Goal: Information Seeking & Learning: Learn about a topic

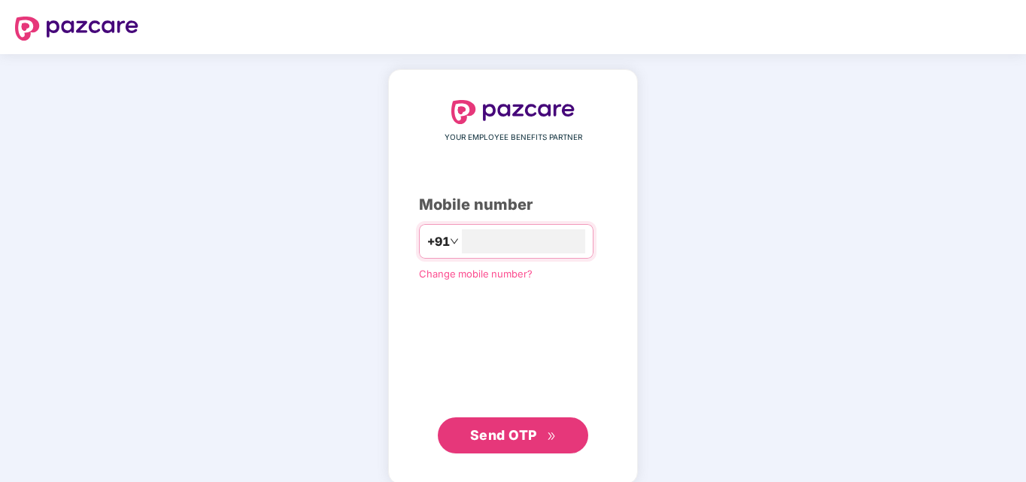
type input "**********"
click at [499, 432] on span "Send OTP" at bounding box center [503, 434] width 67 height 16
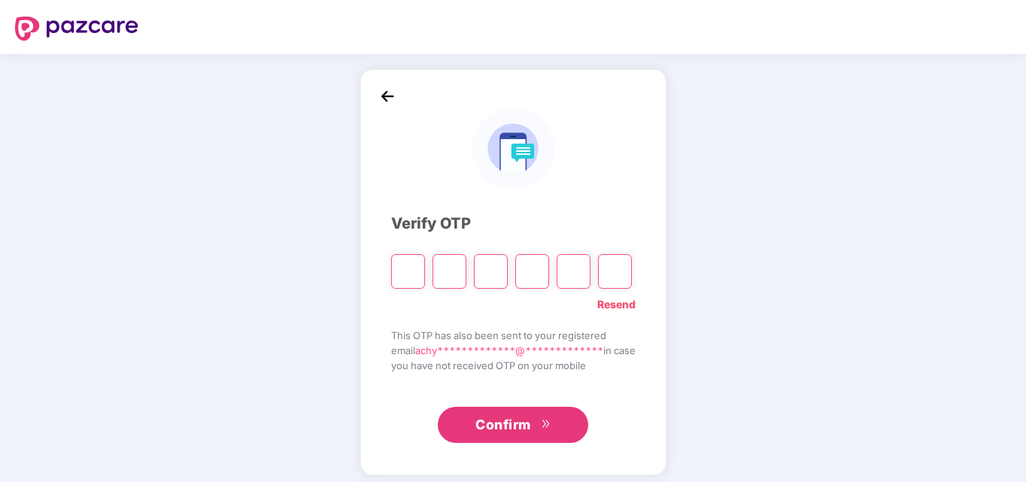
type input "*"
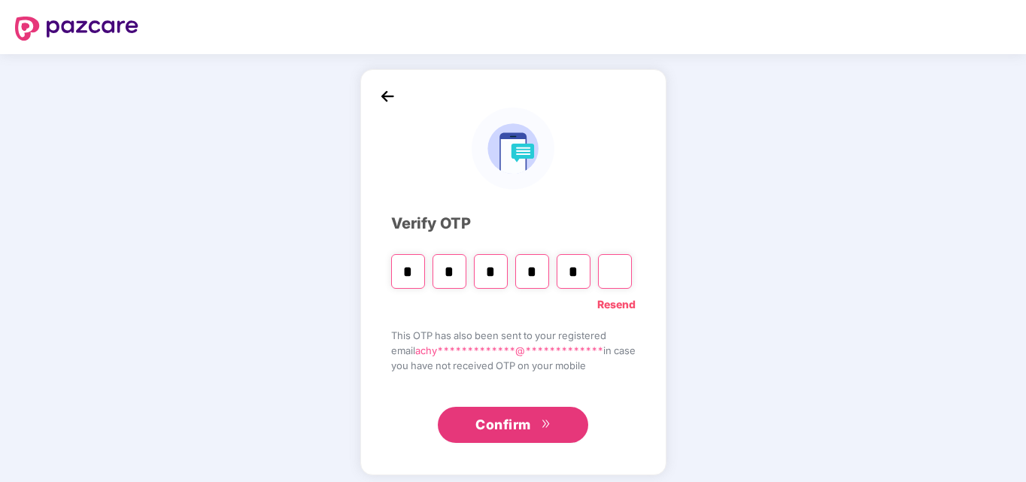
type input "*"
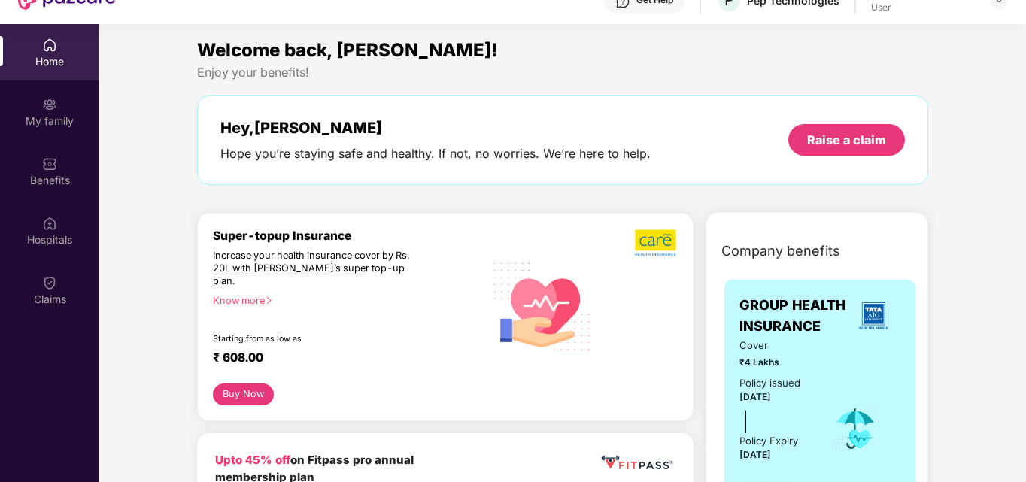
scroll to position [84, 0]
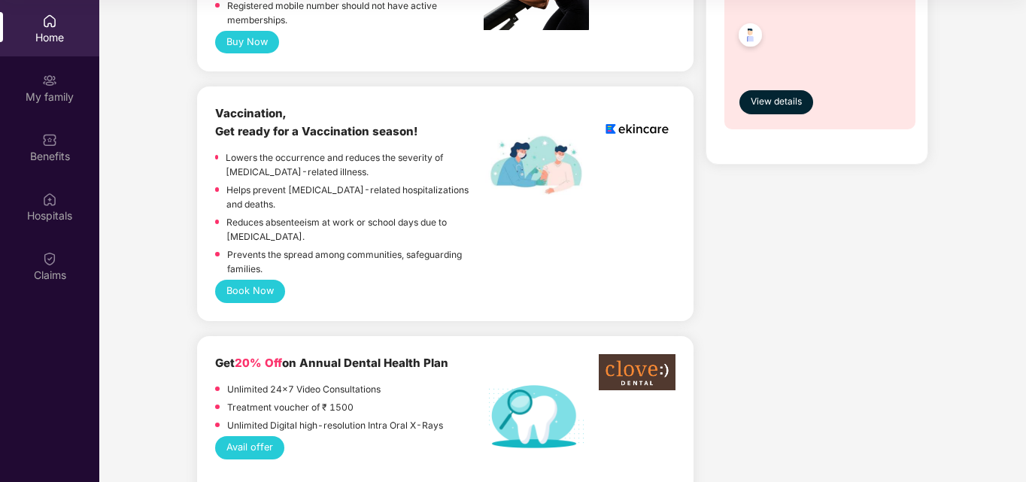
scroll to position [30, 0]
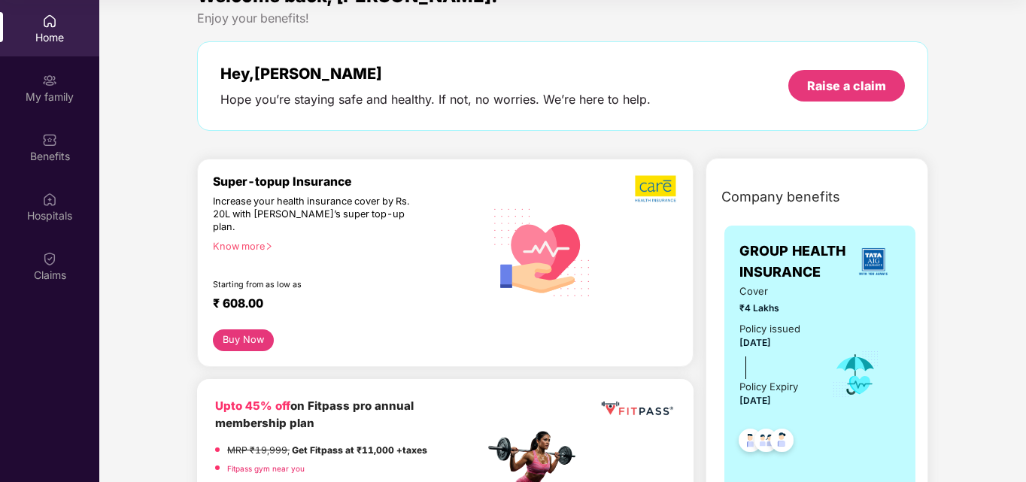
click at [819, 364] on div at bounding box center [855, 375] width 90 height 32
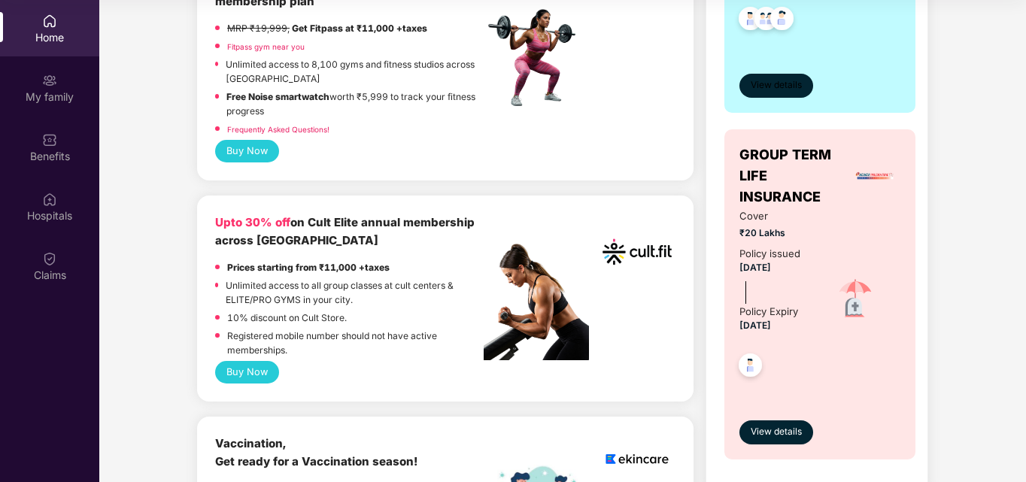
click at [771, 83] on span "View details" at bounding box center [776, 85] width 51 height 14
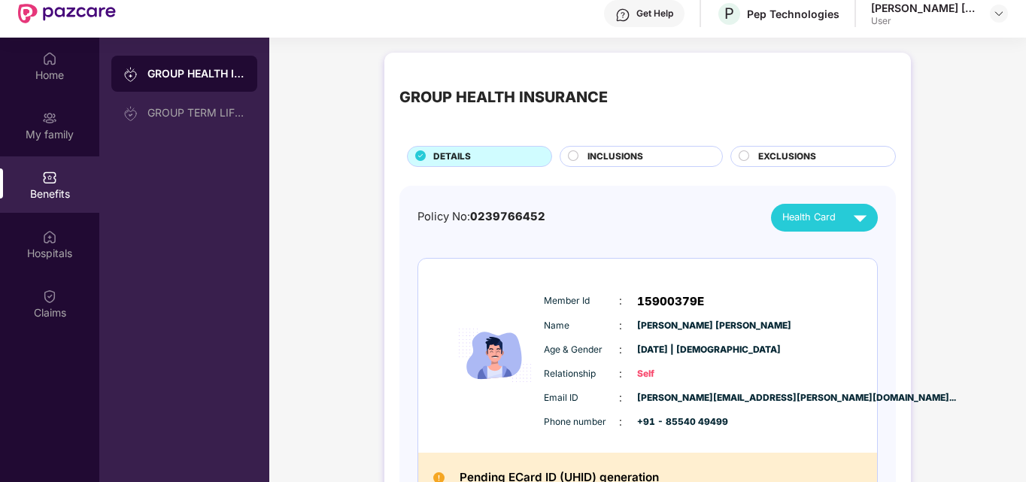
scroll to position [84, 0]
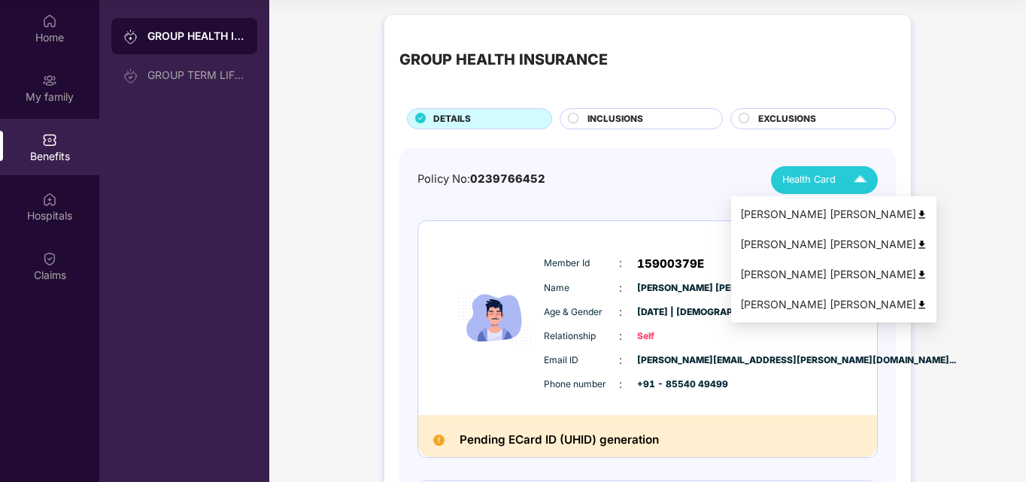
click at [917, 216] on img at bounding box center [922, 214] width 11 height 11
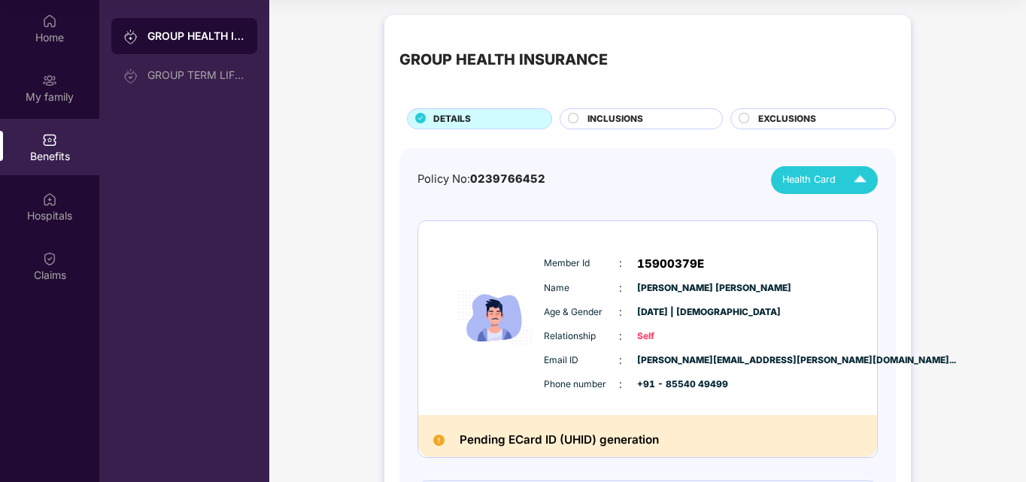
click at [576, 115] on circle at bounding box center [574, 118] width 10 height 10
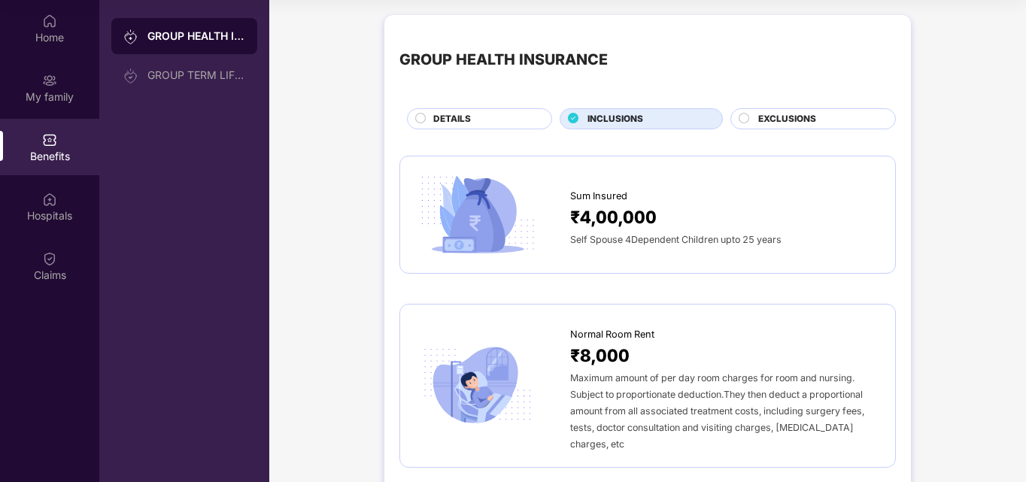
click at [740, 118] on circle at bounding box center [745, 118] width 10 height 10
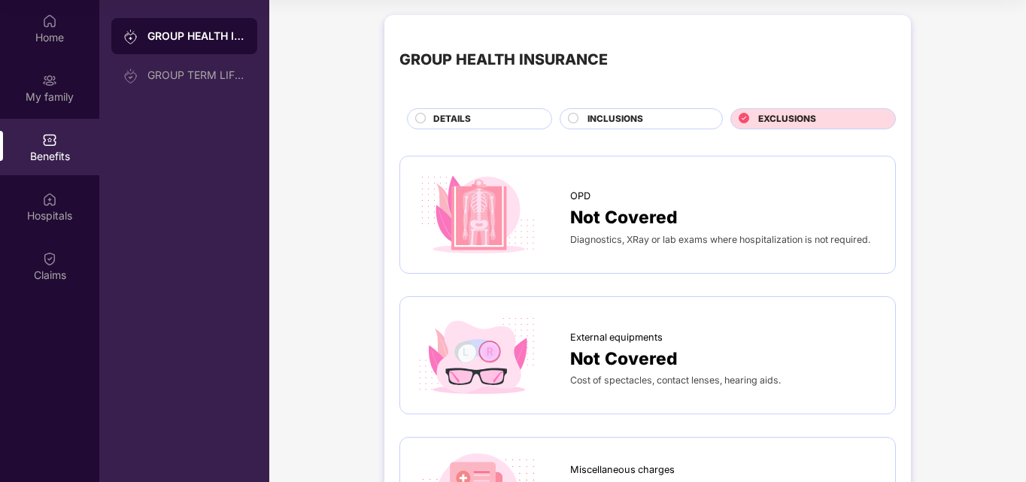
click at [570, 119] on circle at bounding box center [574, 118] width 10 height 10
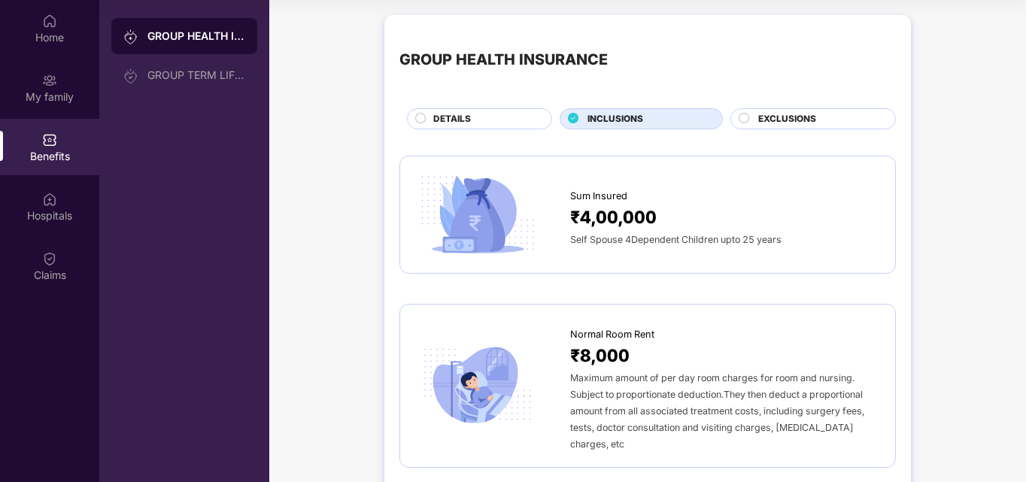
click at [417, 120] on circle at bounding box center [421, 118] width 10 height 10
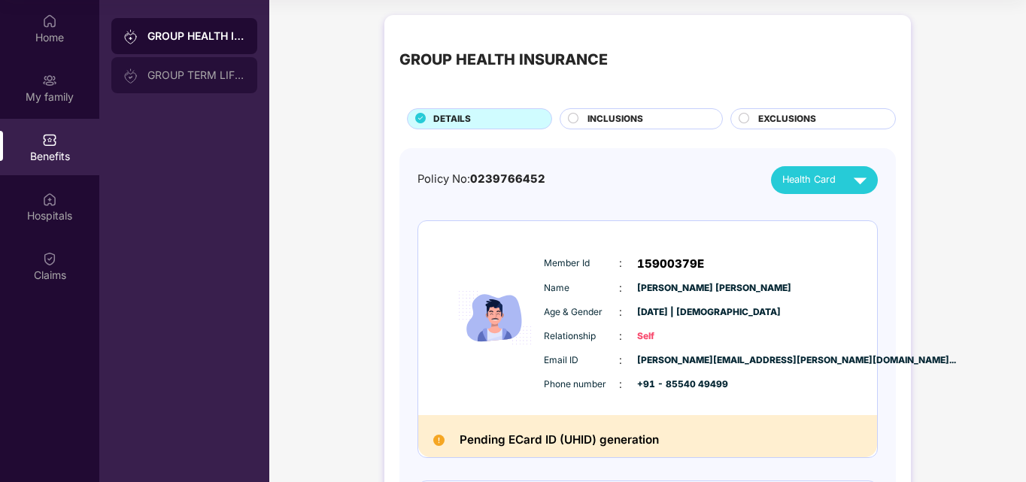
click at [172, 79] on div "GROUP TERM LIFE INSURANCE" at bounding box center [196, 75] width 98 height 12
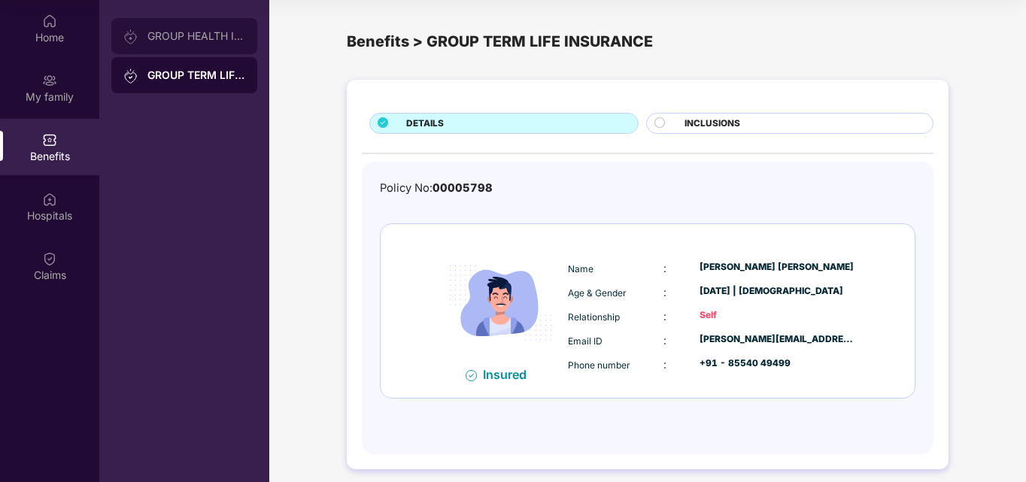
click at [208, 38] on div "GROUP HEALTH INSURANCE" at bounding box center [196, 36] width 98 height 12
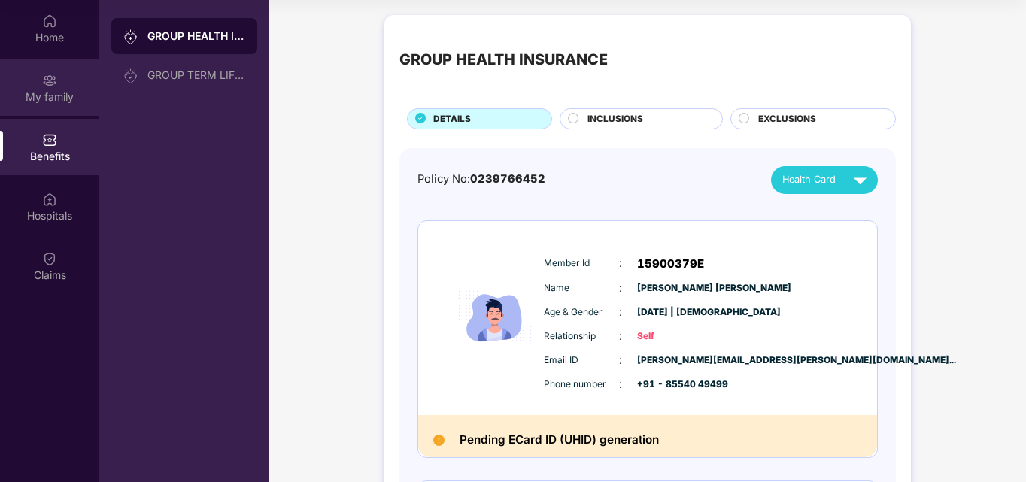
click at [54, 93] on div "My family" at bounding box center [49, 97] width 99 height 15
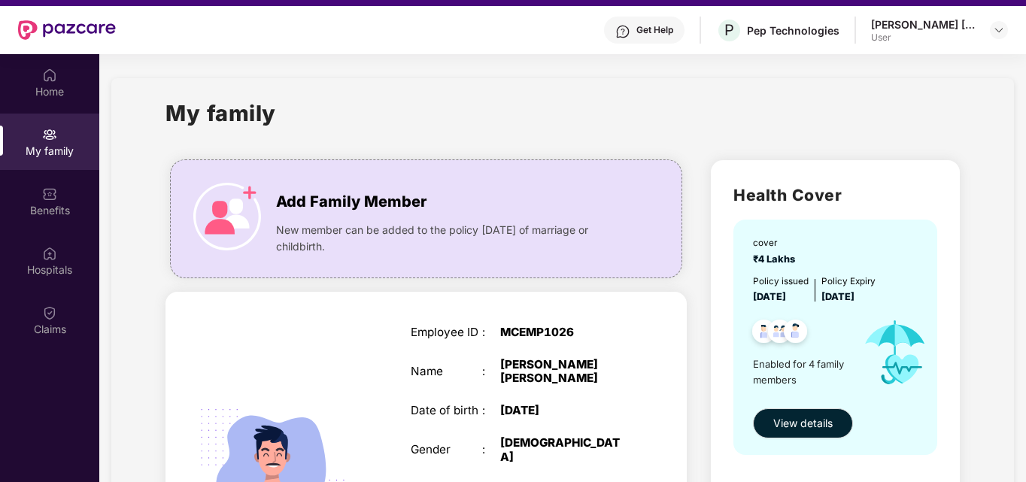
scroll to position [0, 0]
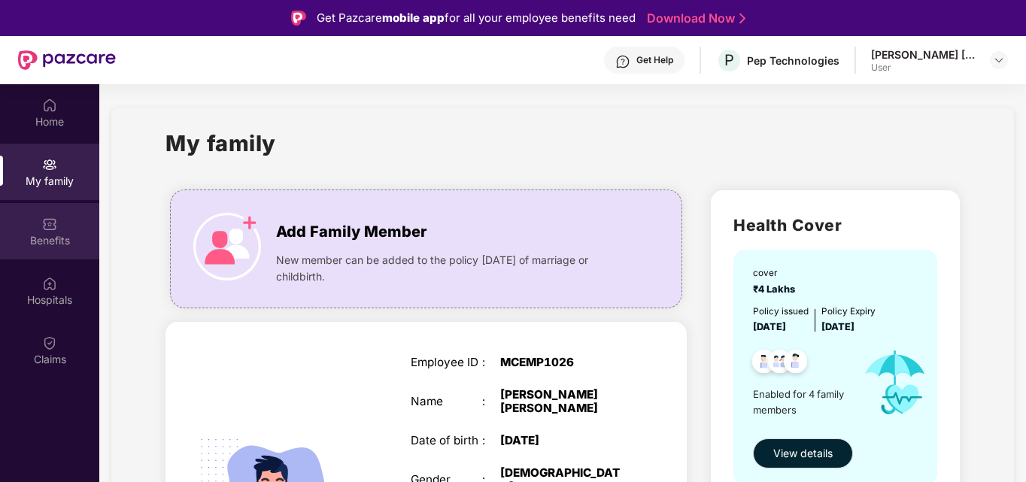
click at [29, 230] on div "Benefits" at bounding box center [49, 231] width 99 height 56
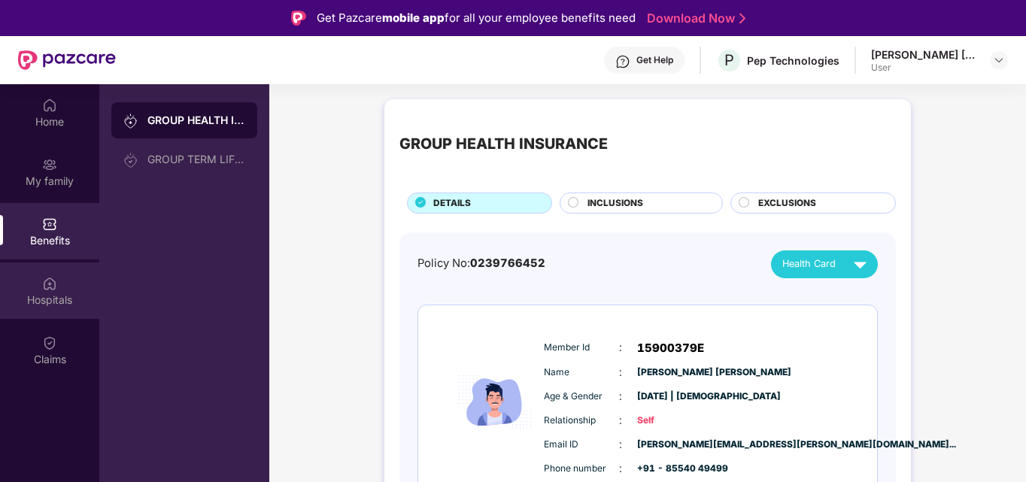
click at [44, 309] on div "Hospitals" at bounding box center [49, 291] width 99 height 56
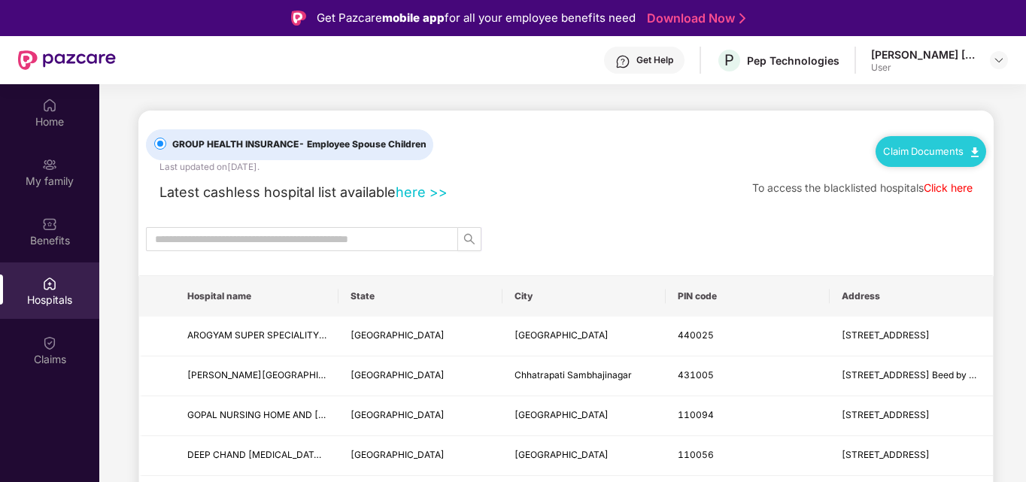
click at [692, 16] on link "Download Now" at bounding box center [694, 19] width 94 height 16
click at [325, 236] on input "text" at bounding box center [296, 239] width 282 height 17
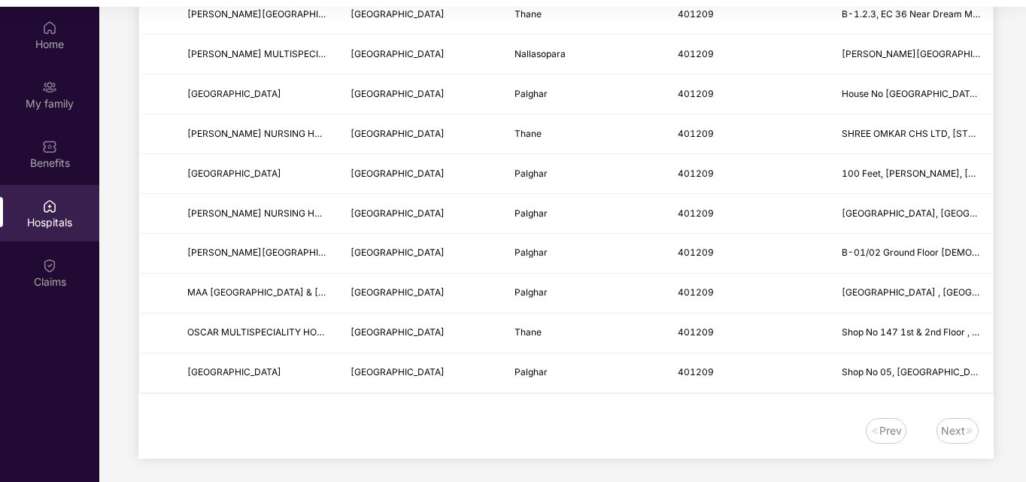
scroll to position [84, 0]
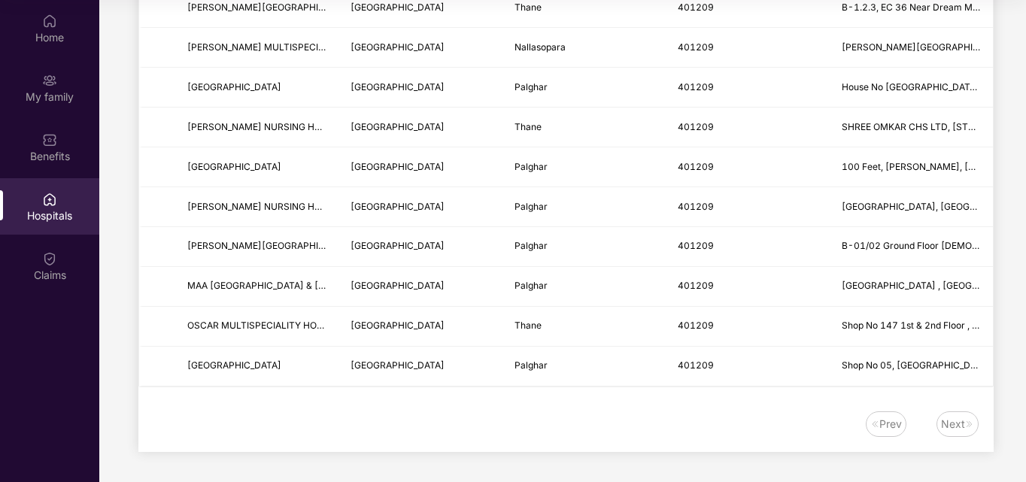
click at [960, 427] on div "Next" at bounding box center [953, 424] width 24 height 17
click at [965, 421] on img at bounding box center [969, 424] width 9 height 9
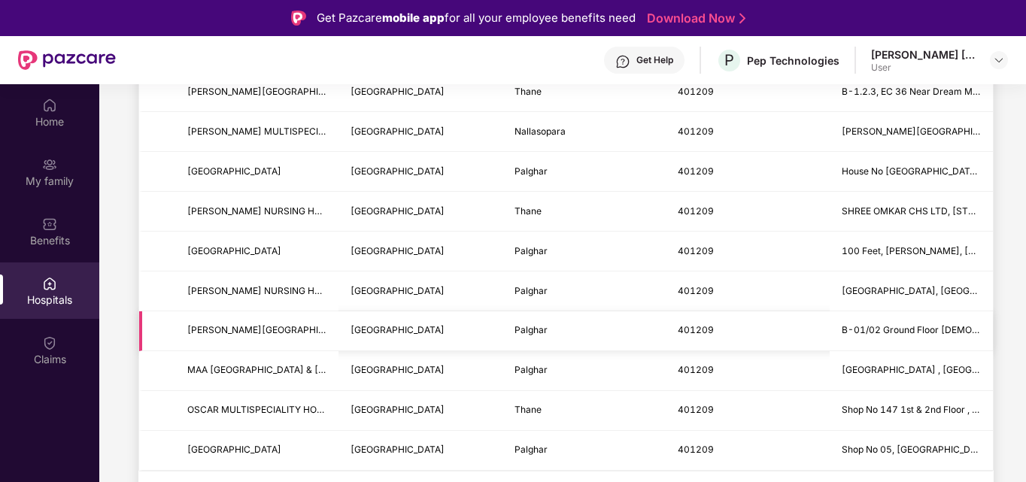
scroll to position [0, 0]
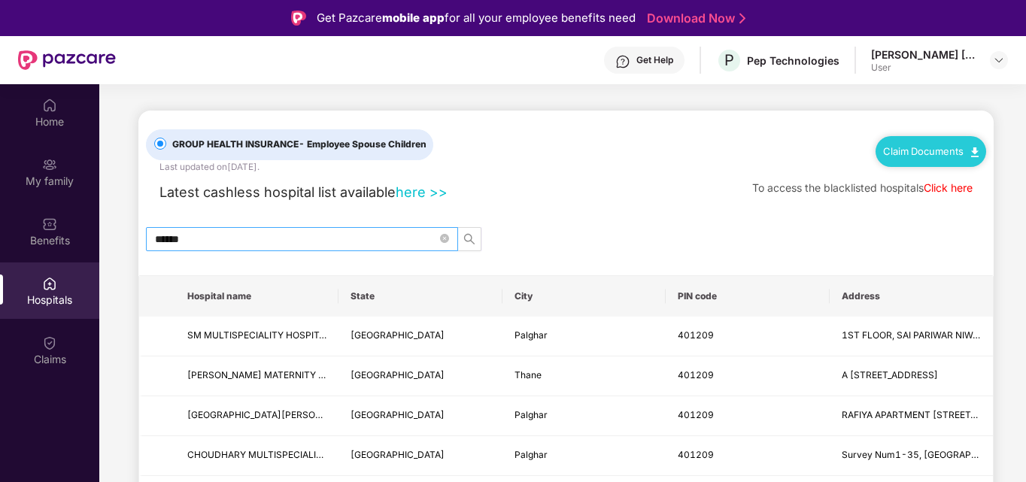
click at [264, 245] on input "******" at bounding box center [296, 239] width 282 height 17
type input "******"
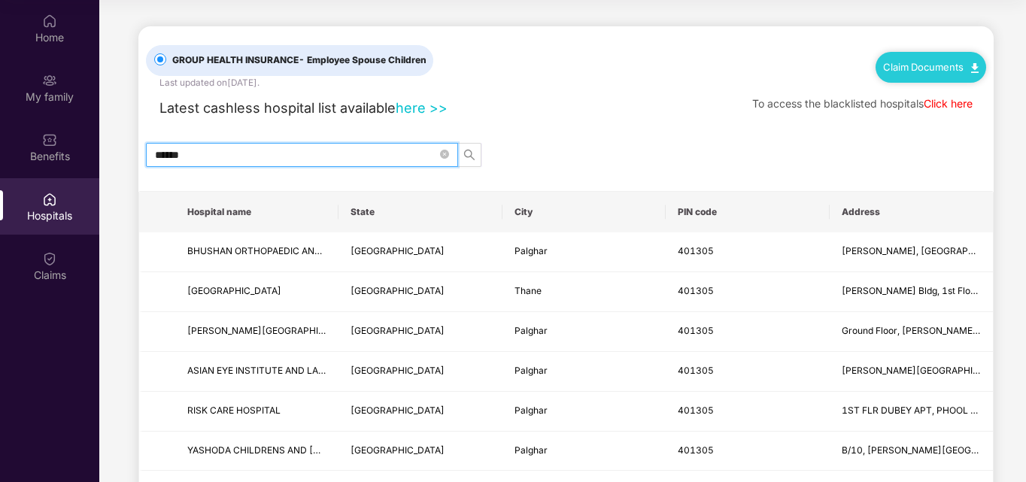
click at [427, 110] on link "here >>" at bounding box center [422, 107] width 52 height 17
click at [65, 213] on div "Hospitals" at bounding box center [49, 215] width 99 height 15
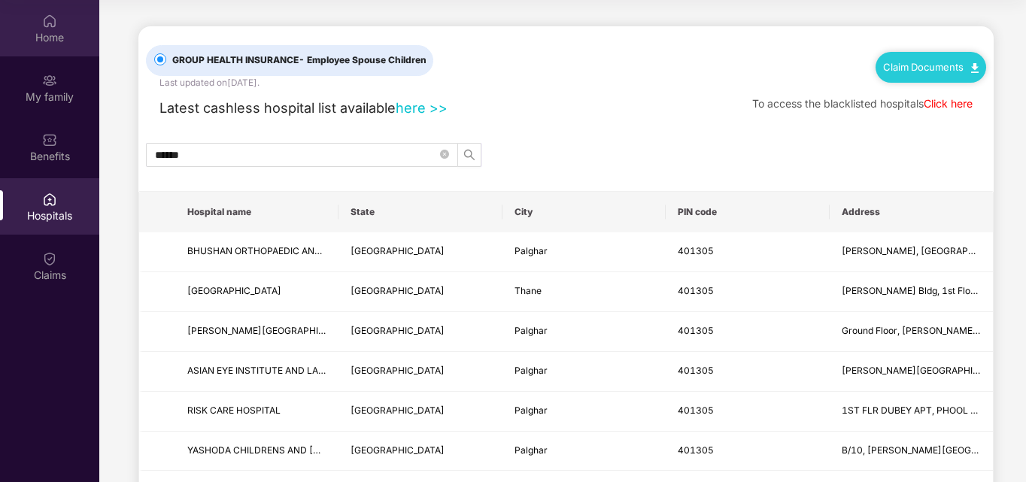
click at [56, 32] on div "Home" at bounding box center [49, 37] width 99 height 15
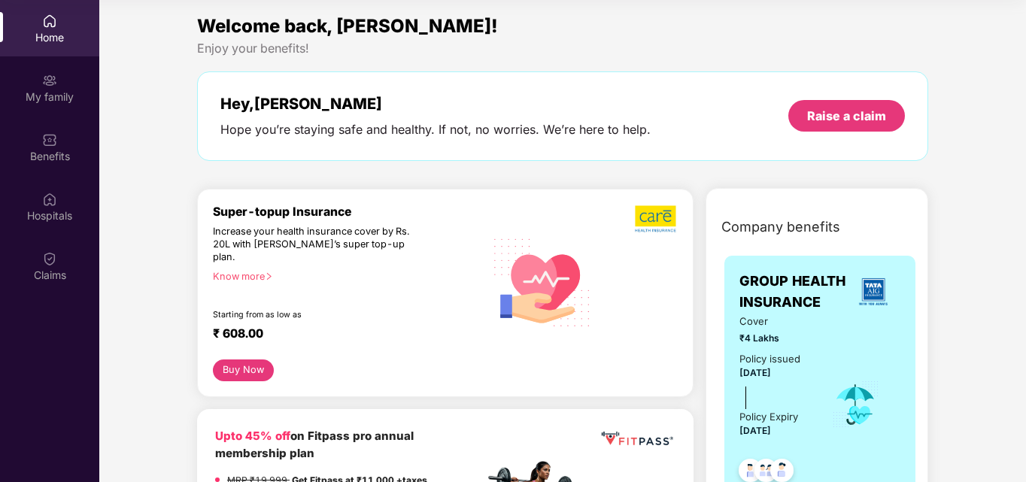
click at [608, 242] on div at bounding box center [640, 282] width 78 height 155
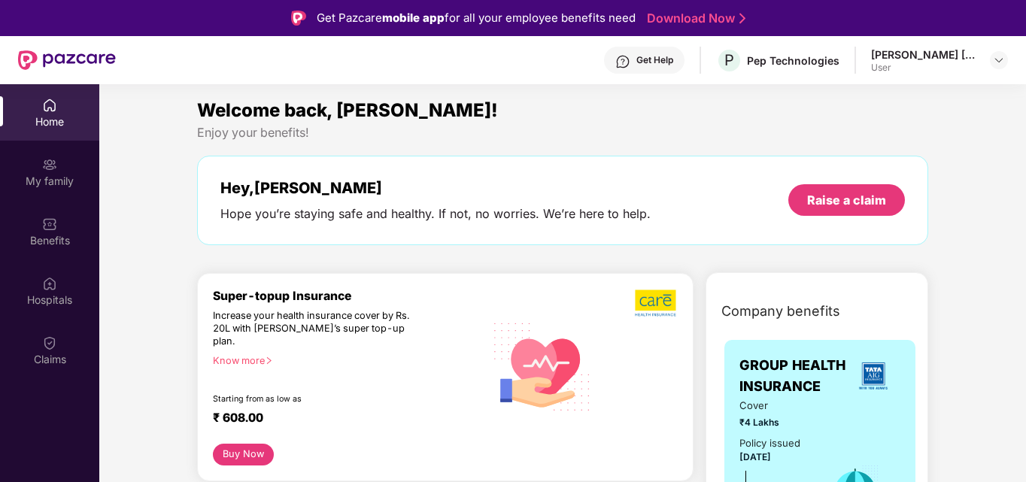
scroll to position [753, 0]
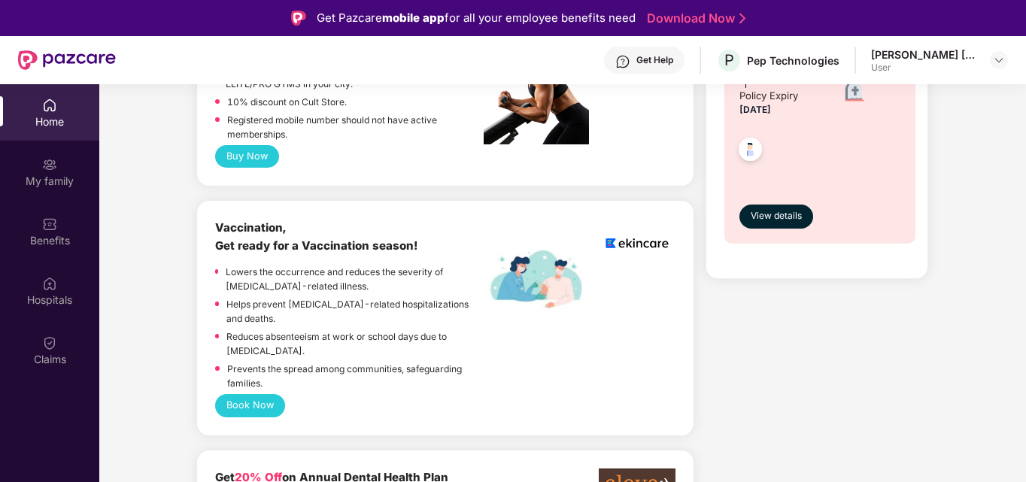
click at [801, 146] on div at bounding box center [775, 147] width 71 height 56
click at [788, 219] on span "View details" at bounding box center [776, 216] width 51 height 14
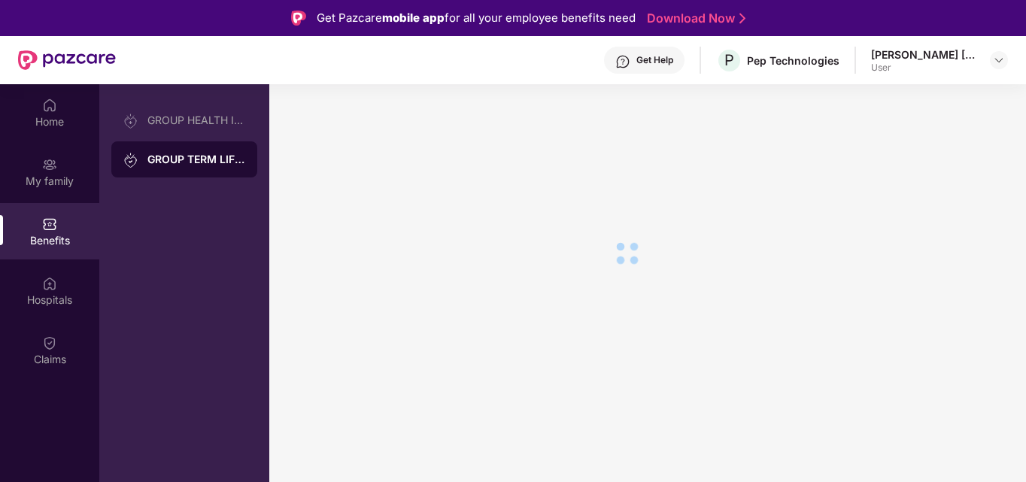
scroll to position [0, 0]
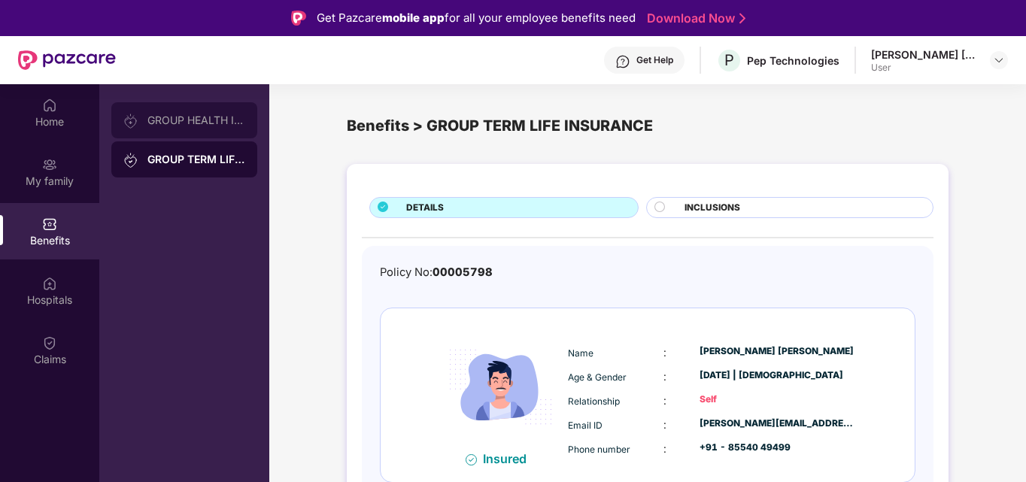
click at [169, 117] on div "GROUP HEALTH INSURANCE" at bounding box center [196, 120] width 98 height 12
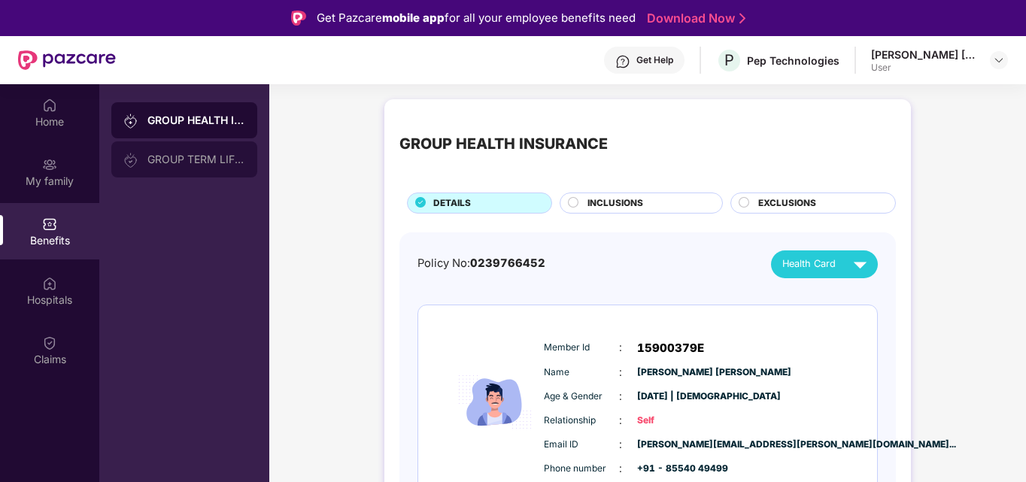
click at [182, 158] on div "GROUP TERM LIFE INSURANCE" at bounding box center [196, 160] width 98 height 12
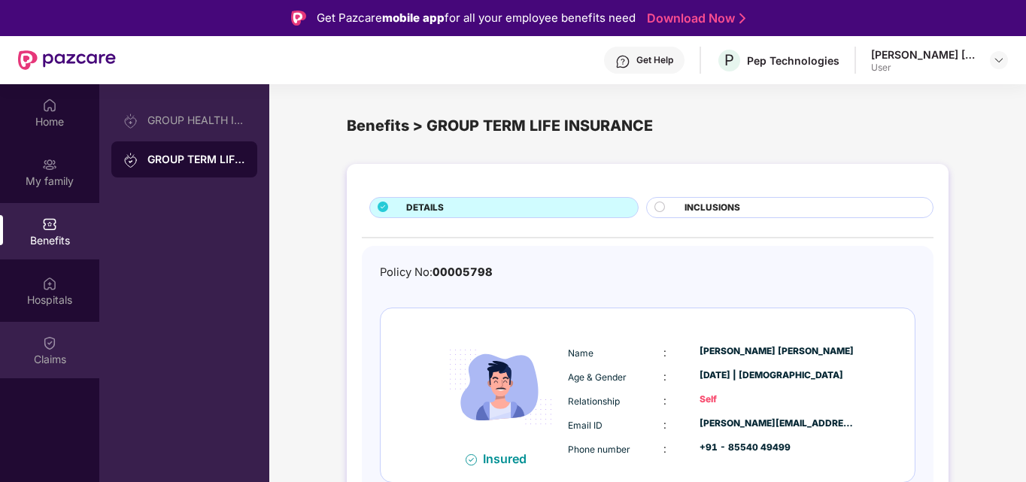
click at [44, 351] on div "Claims" at bounding box center [49, 350] width 99 height 56
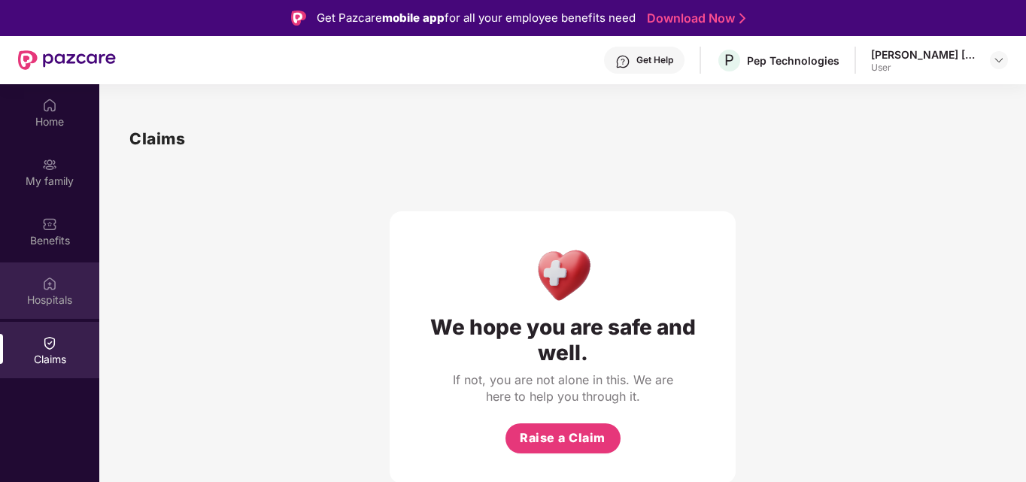
click at [59, 286] on div "Hospitals" at bounding box center [49, 291] width 99 height 56
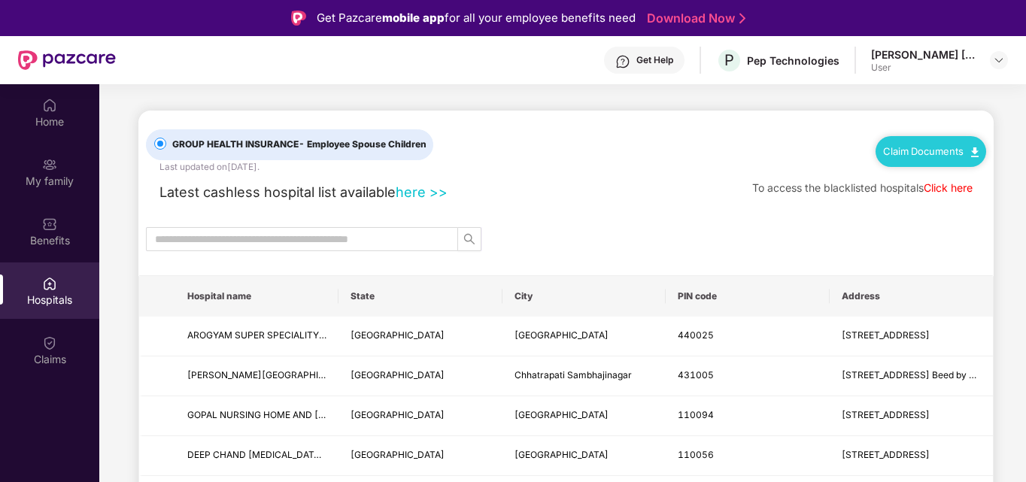
click at [63, 286] on div "Hospitals" at bounding box center [49, 291] width 99 height 56
